Goal: Use online tool/utility: Use online tool/utility

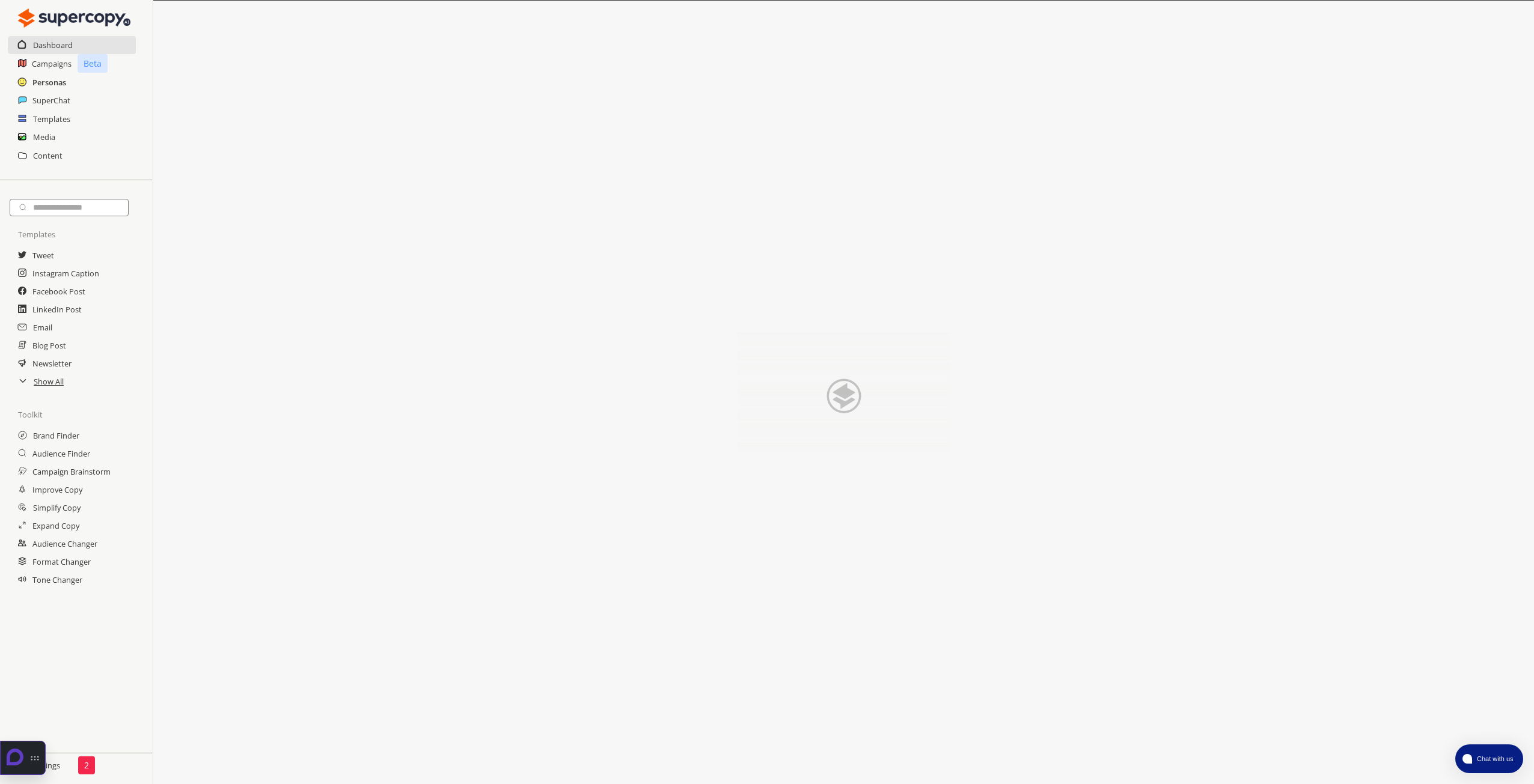
click at [52, 85] on h2 "Personas" at bounding box center [49, 82] width 34 height 18
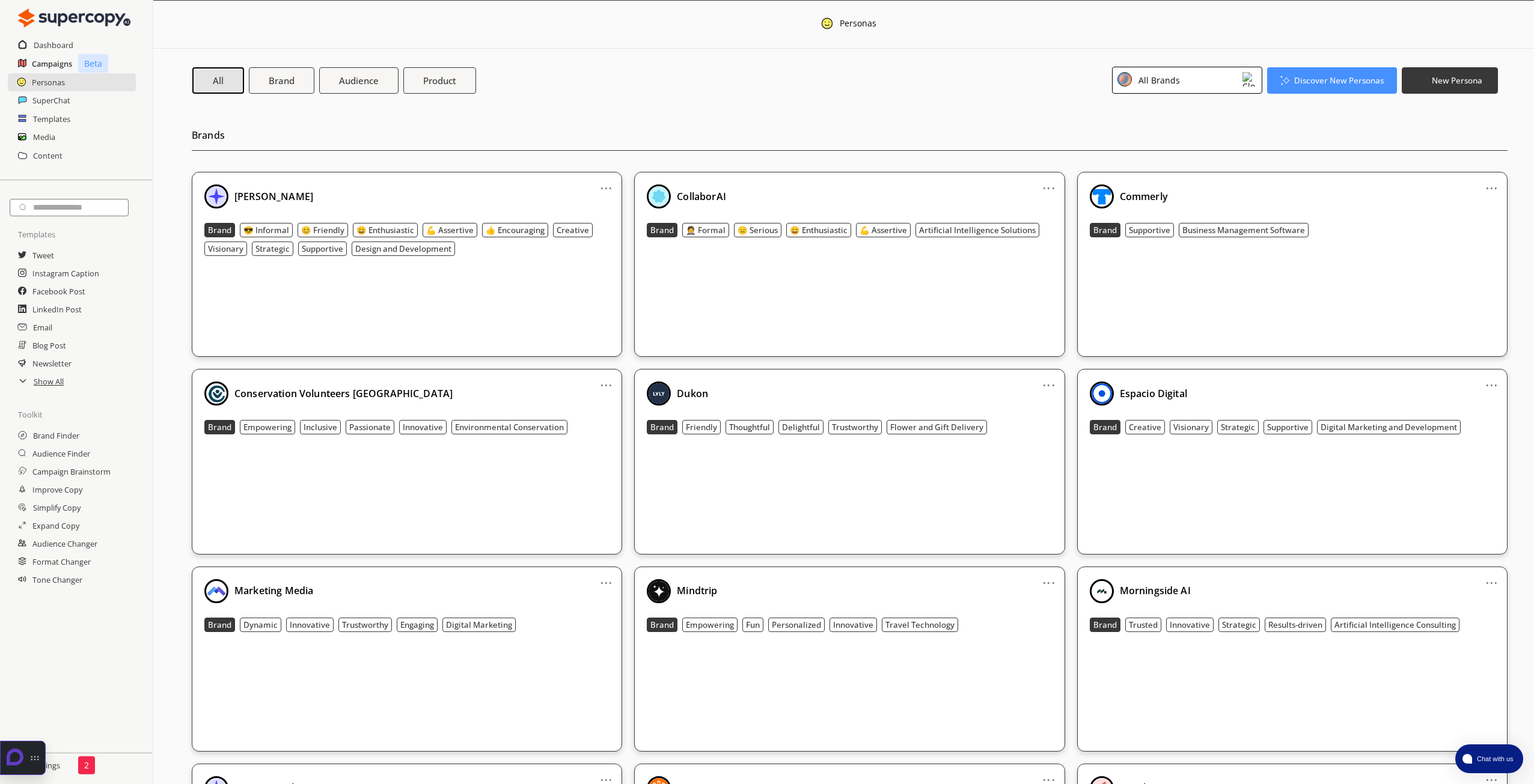
click at [54, 59] on h2 "Campaigns" at bounding box center [52, 63] width 41 height 18
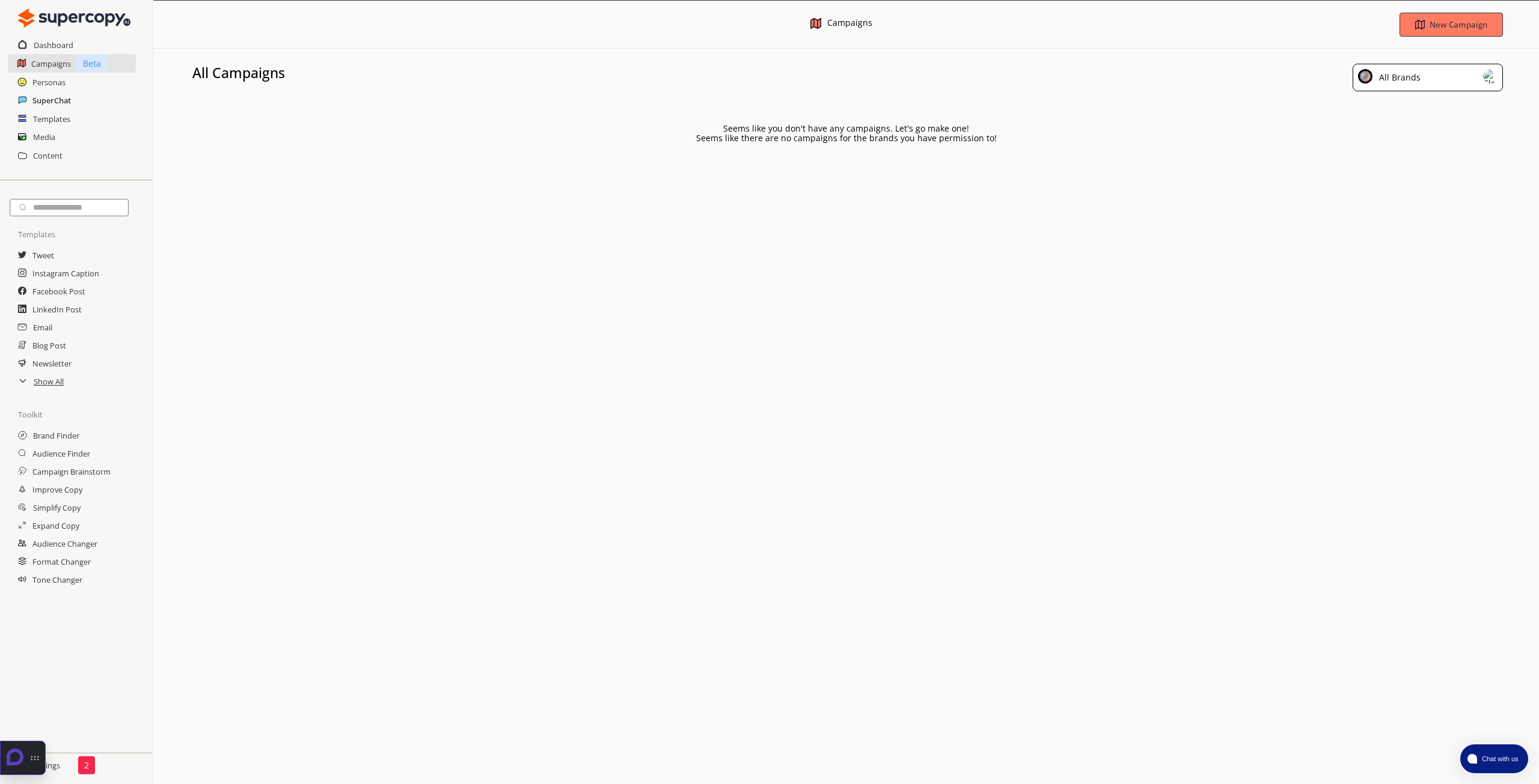
click at [58, 101] on h2 "SuperChat" at bounding box center [52, 100] width 38 height 18
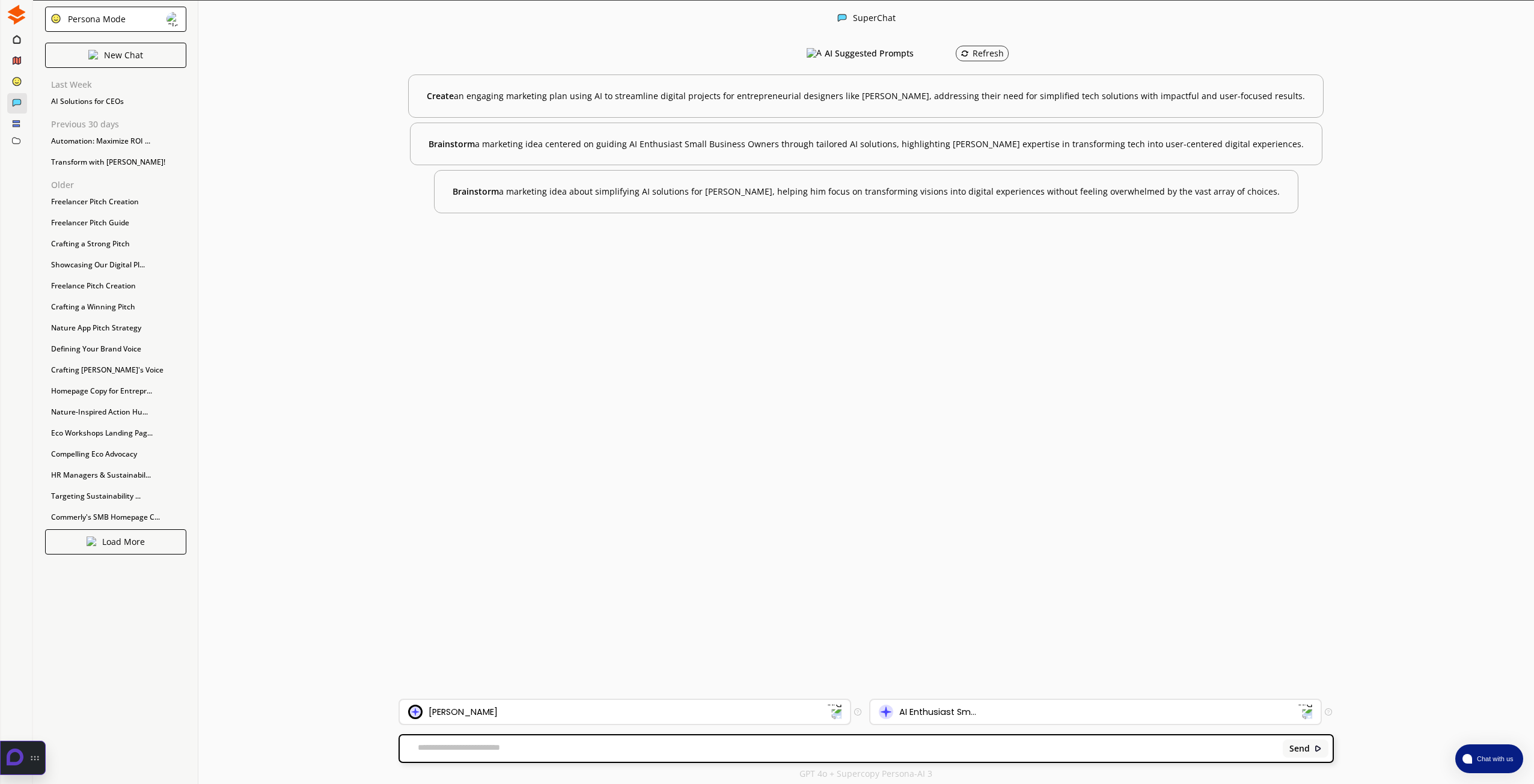
click at [634, 710] on div "[PERSON_NAME]" at bounding box center [617, 712] width 419 height 14
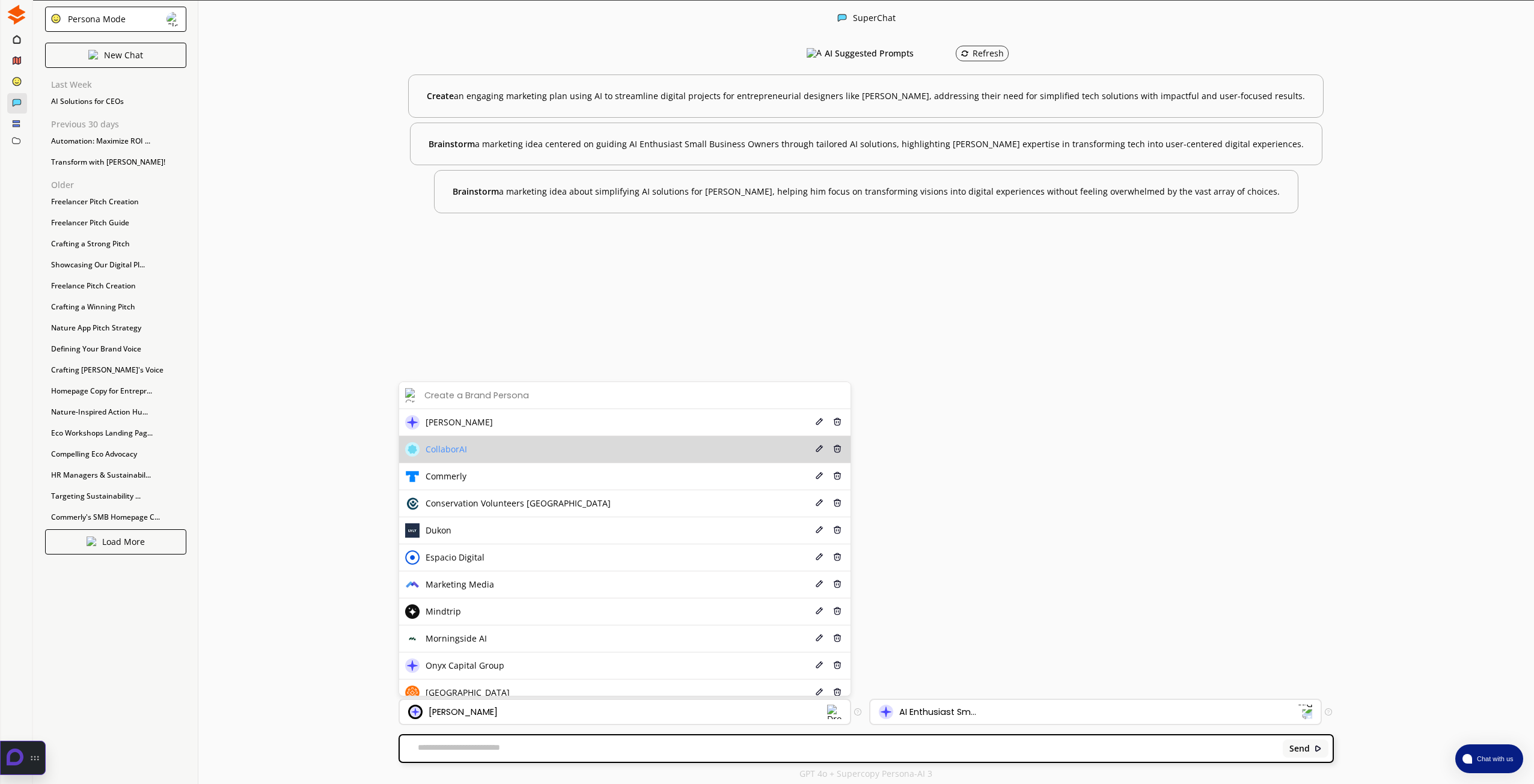
click at [460, 452] on span "CollaborAI" at bounding box center [446, 449] width 41 height 9
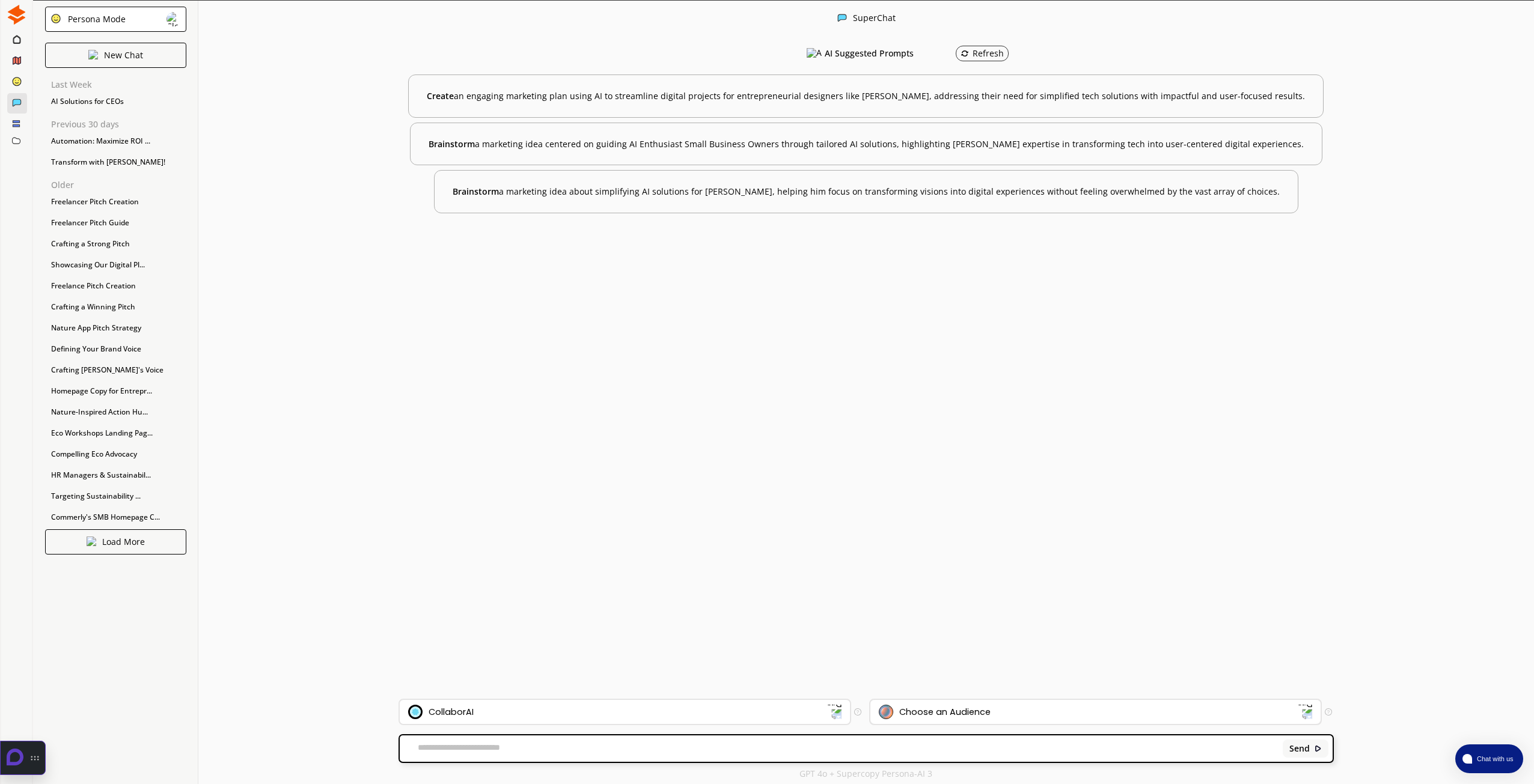
click at [941, 713] on div "Choose an Audience" at bounding box center [944, 712] width 91 height 9
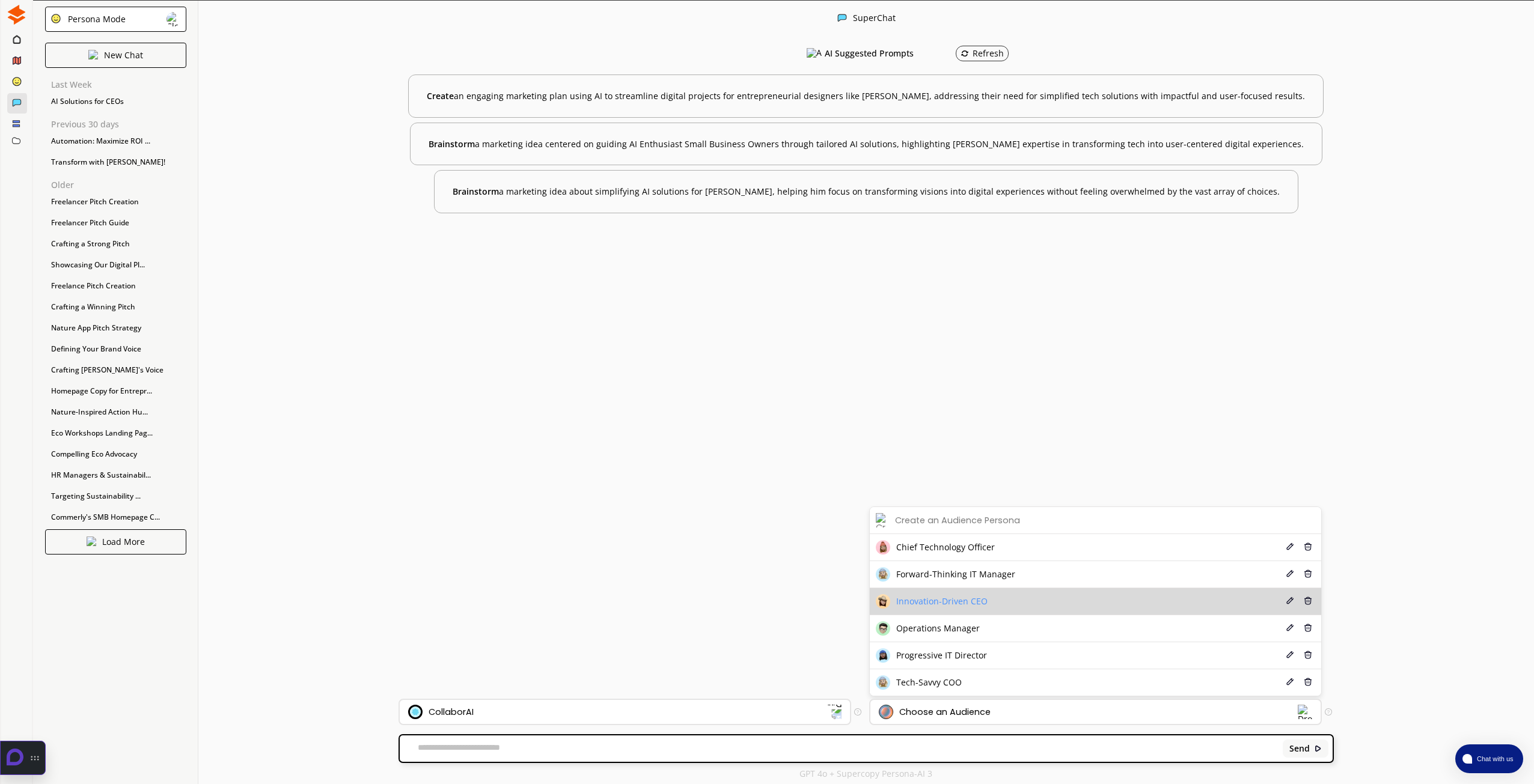
click at [1010, 595] on li "Innovation-Driven CEO Edit Delete" at bounding box center [1095, 601] width 451 height 27
click at [941, 605] on span "Innovation-Driven CEO" at bounding box center [941, 601] width 91 height 9
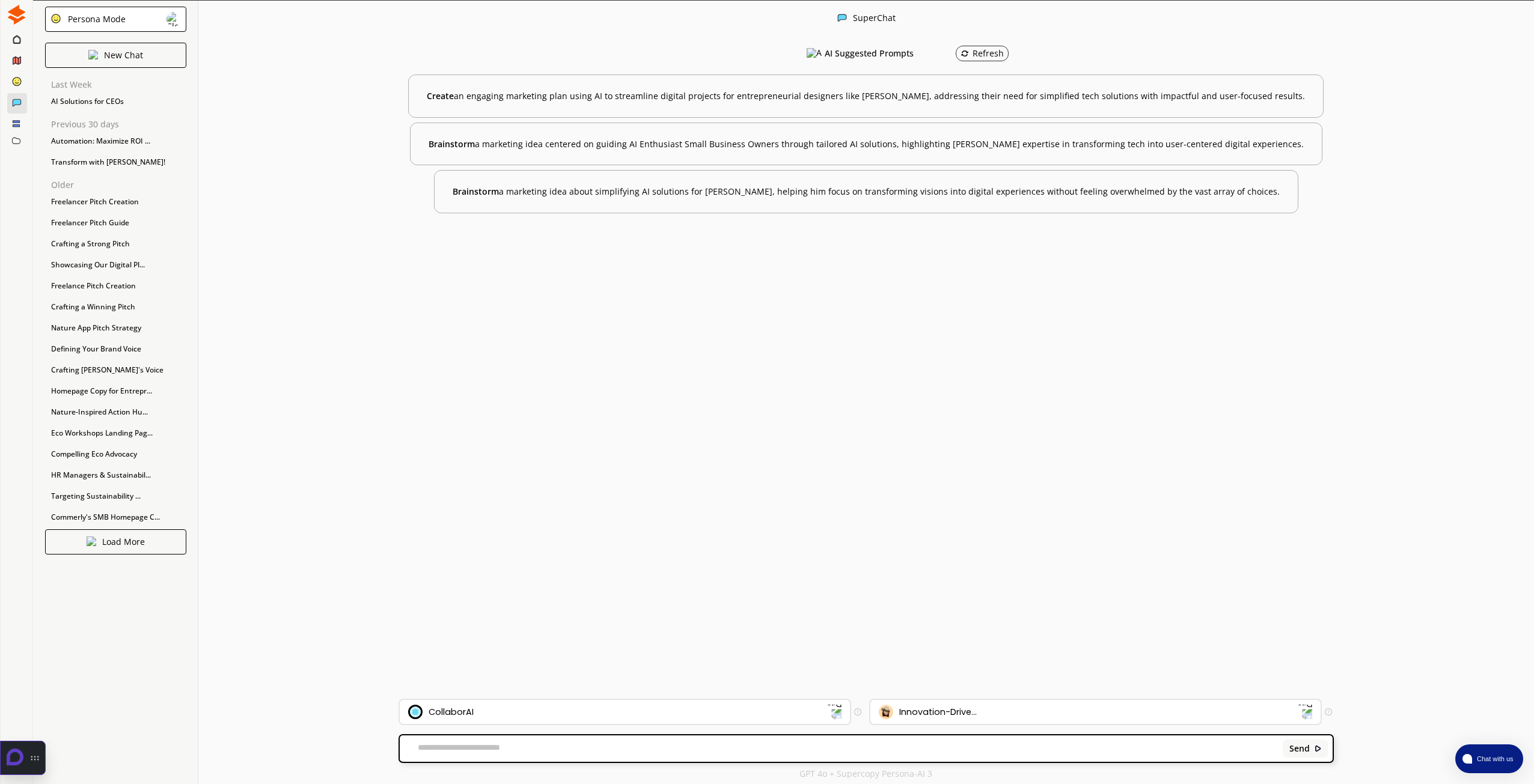
click at [826, 748] on textarea at bounding box center [839, 748] width 879 height 12
type textarea "**********"
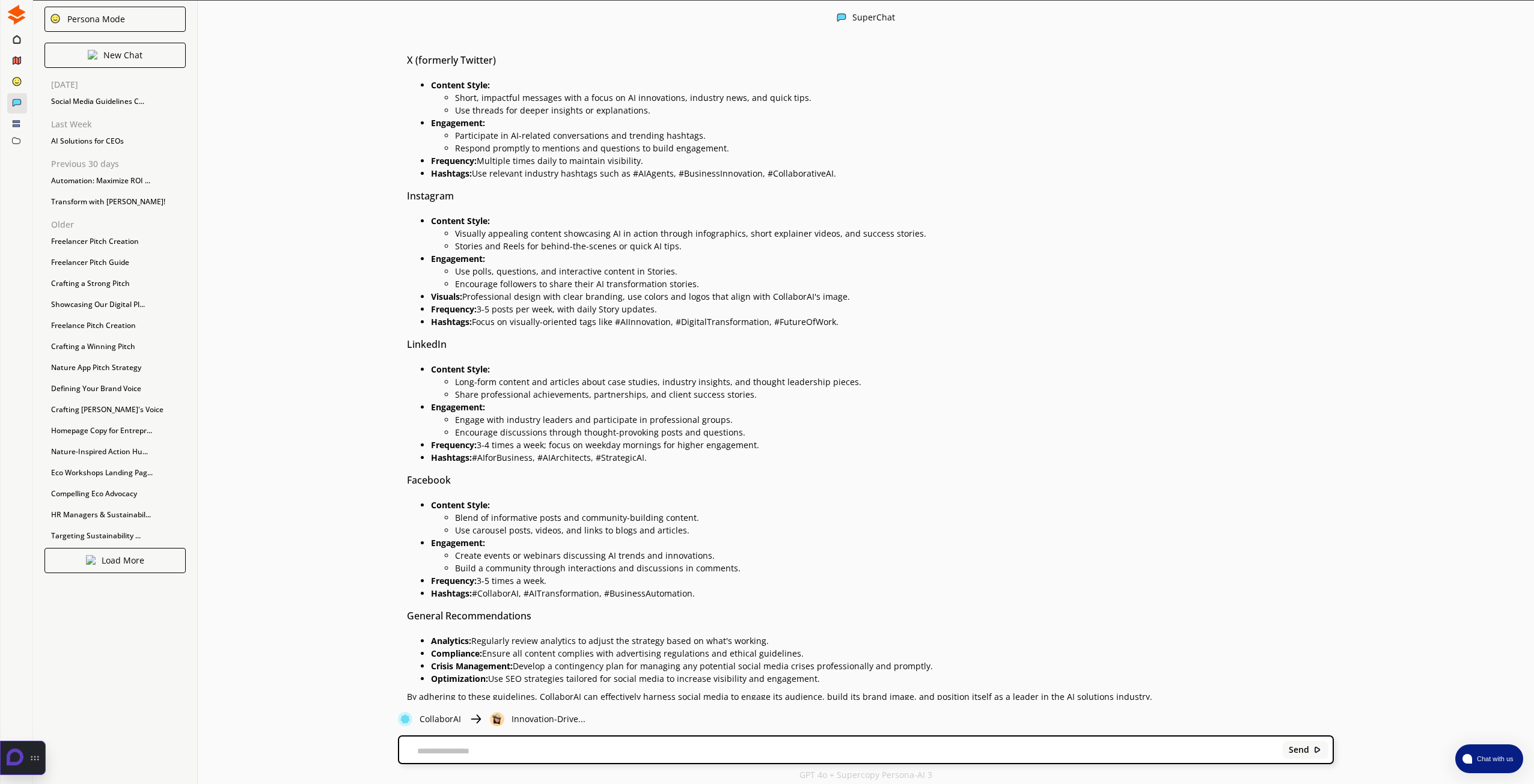
click at [644, 748] on textarea at bounding box center [838, 751] width 879 height 9
type textarea "**********"
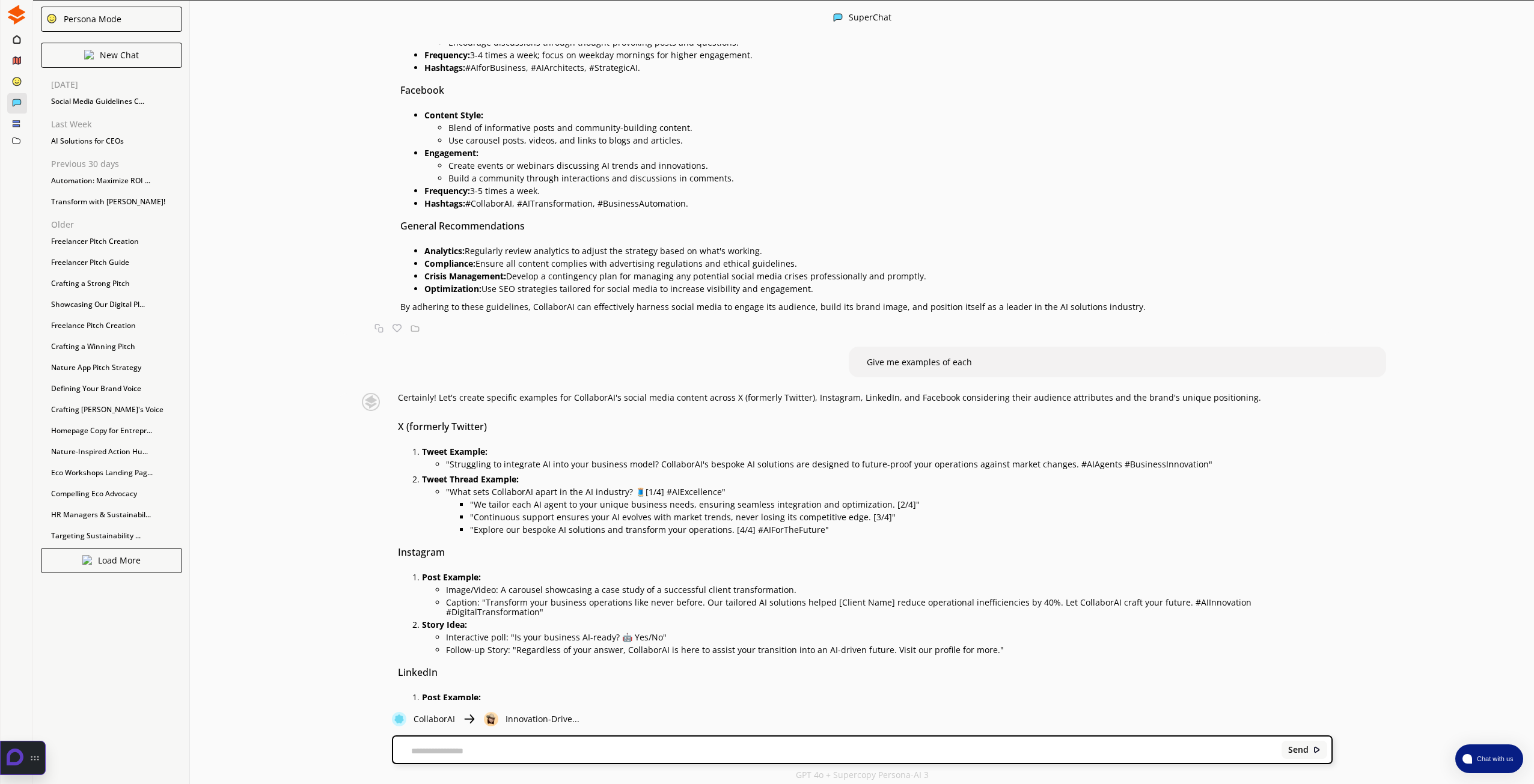
scroll to position [729, 0]
